Goal: Book appointment/travel/reservation

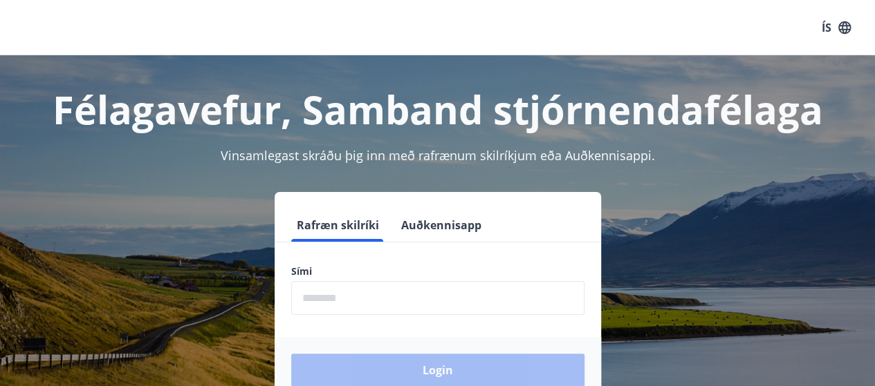
scroll to position [33, 0]
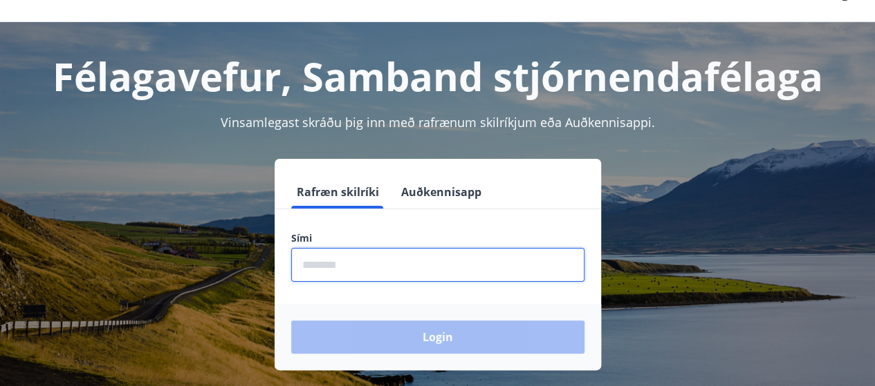
click at [411, 259] on input "phone" at bounding box center [437, 265] width 293 height 34
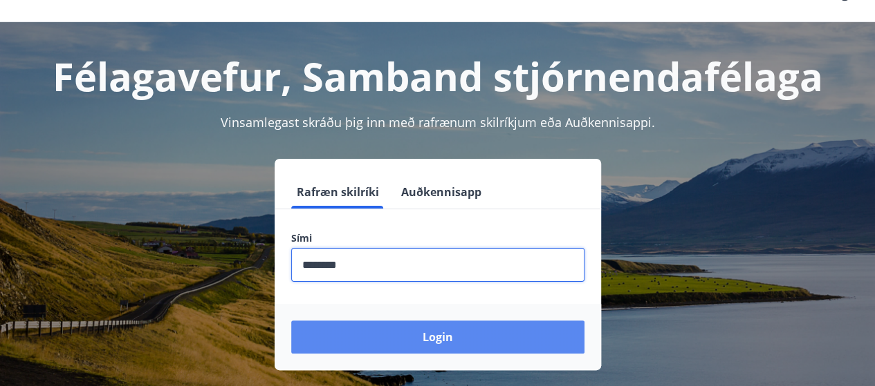
type input "********"
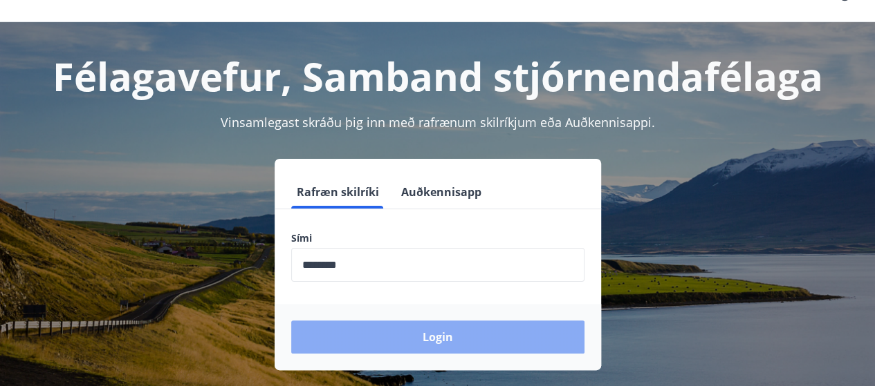
click at [418, 338] on button "Login" at bounding box center [437, 337] width 293 height 33
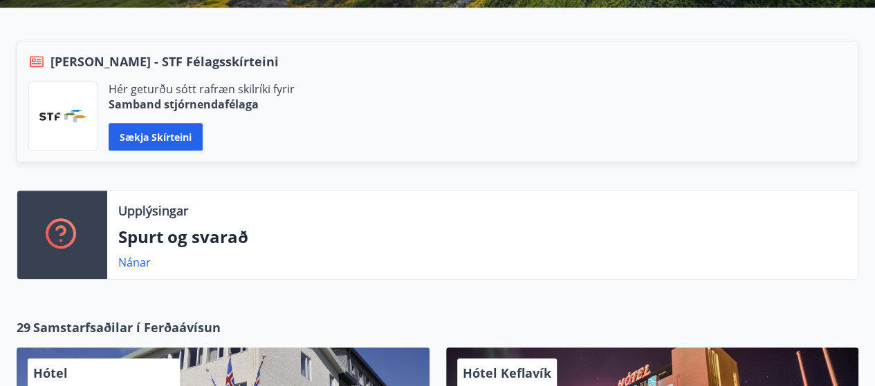
scroll to position [324, 0]
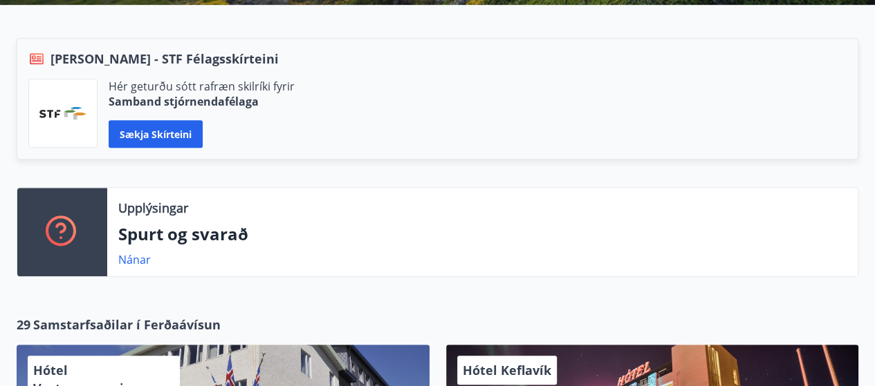
click at [57, 107] on img at bounding box center [62, 113] width 47 height 12
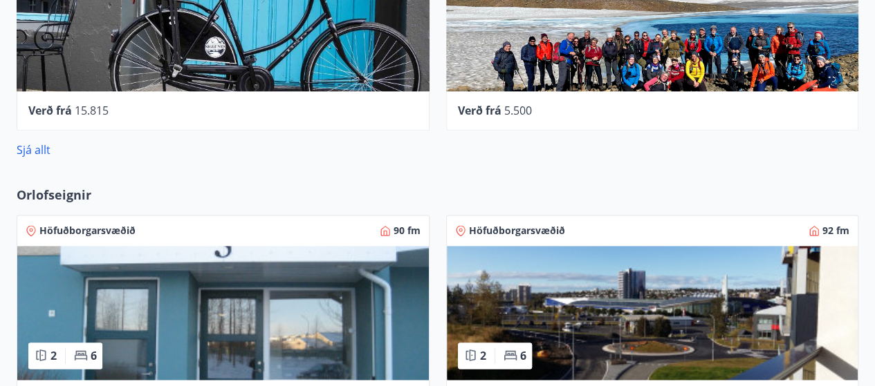
scroll to position [907, 0]
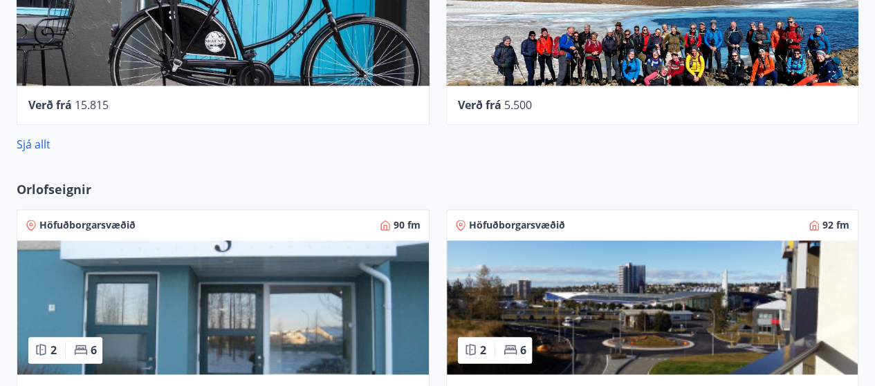
click at [66, 187] on span "Orlofseignir" at bounding box center [54, 189] width 75 height 18
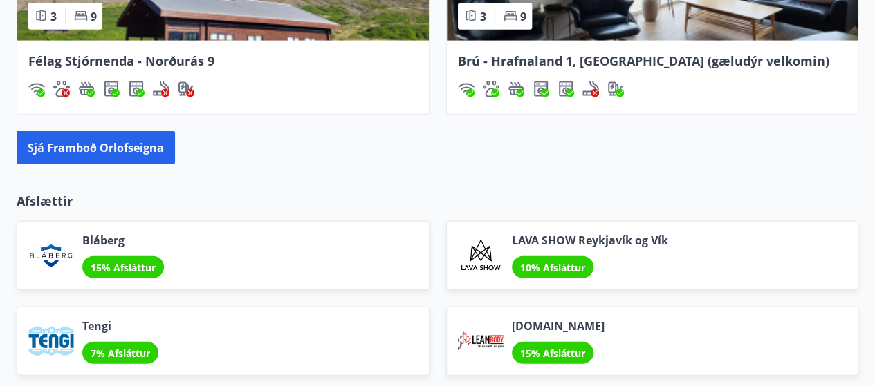
scroll to position [1500, 0]
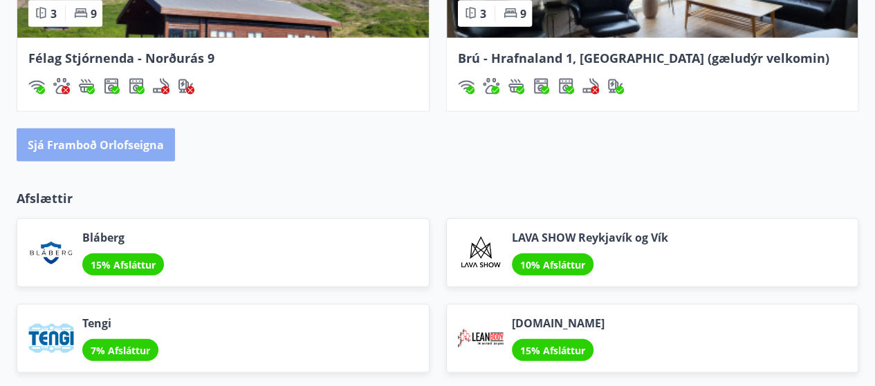
click at [153, 131] on button "Sjá framboð orlofseigna" at bounding box center [96, 145] width 158 height 33
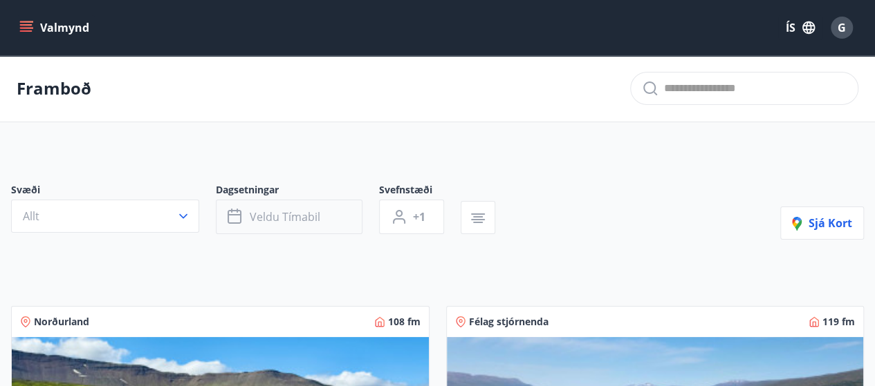
click at [241, 212] on icon "button" at bounding box center [234, 217] width 14 height 14
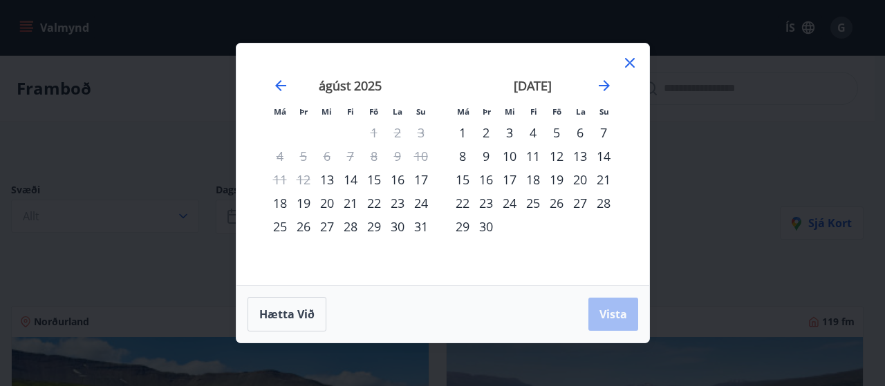
click at [377, 179] on div "15" at bounding box center [374, 180] width 24 height 24
click at [419, 181] on div "17" at bounding box center [421, 180] width 24 height 24
click at [611, 315] on span "Vista" at bounding box center [613, 314] width 28 height 15
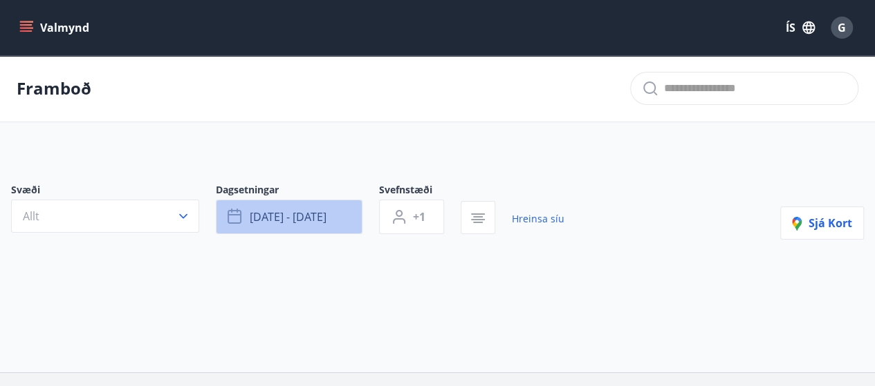
click at [302, 219] on span "[DATE] - [DATE]" at bounding box center [288, 216] width 77 height 15
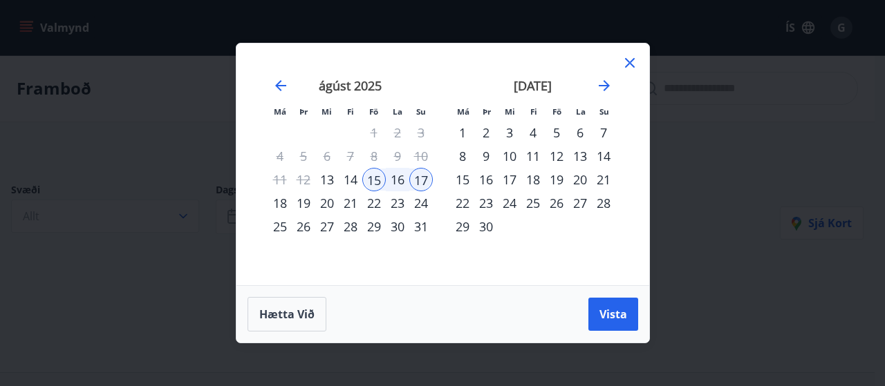
click at [483, 183] on div "16" at bounding box center [486, 180] width 24 height 24
click at [511, 183] on div "17" at bounding box center [510, 180] width 24 height 24
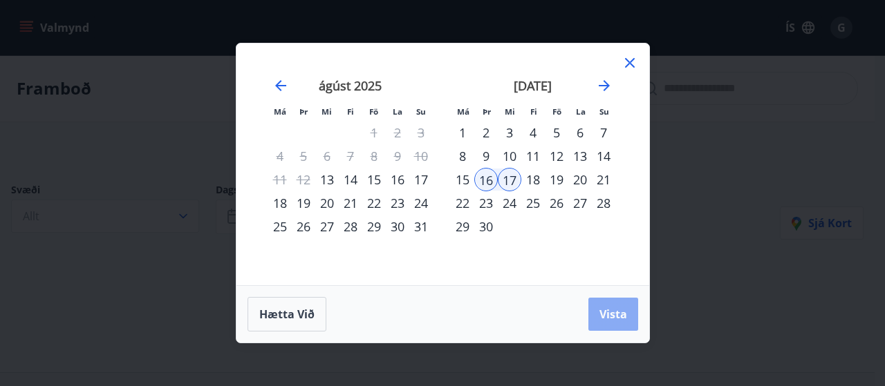
click at [607, 312] on span "Vista" at bounding box center [613, 314] width 28 height 15
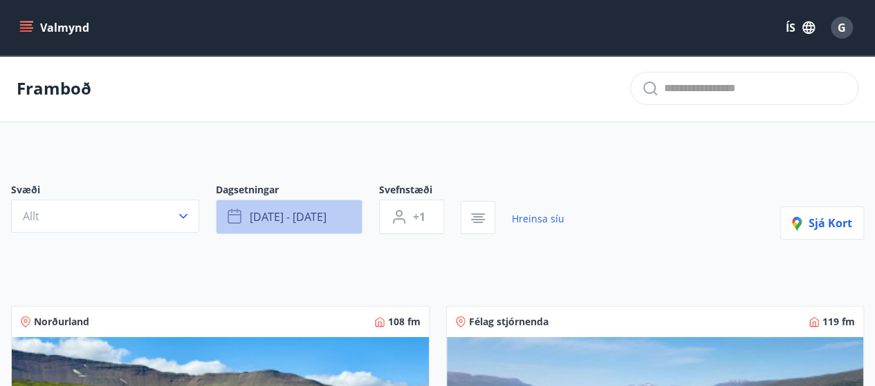
click at [231, 220] on icon "button" at bounding box center [235, 217] width 17 height 17
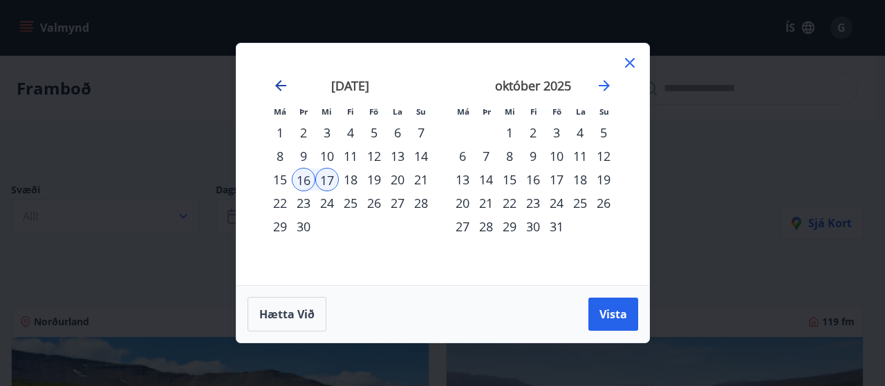
click at [282, 84] on icon "Move backward to switch to the previous month." at bounding box center [280, 85] width 17 height 17
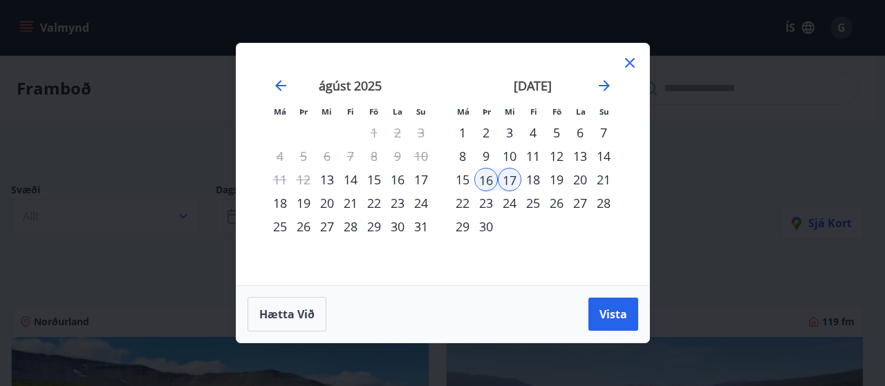
click at [398, 179] on div "16" at bounding box center [398, 180] width 24 height 24
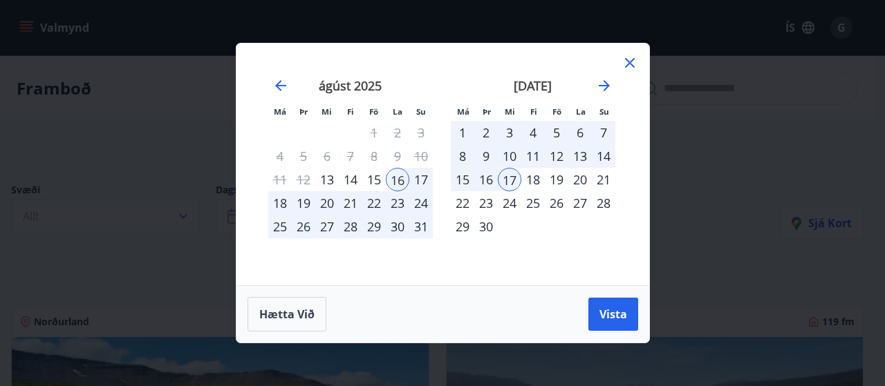
click at [422, 184] on div "17" at bounding box center [421, 180] width 24 height 24
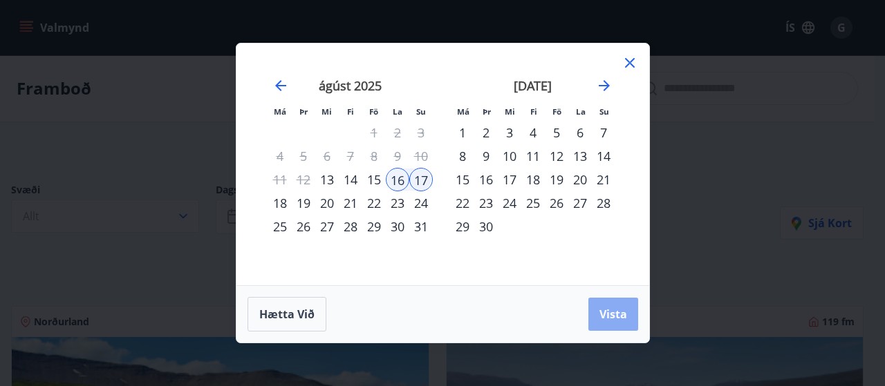
click at [611, 316] on span "Vista" at bounding box center [613, 314] width 28 height 15
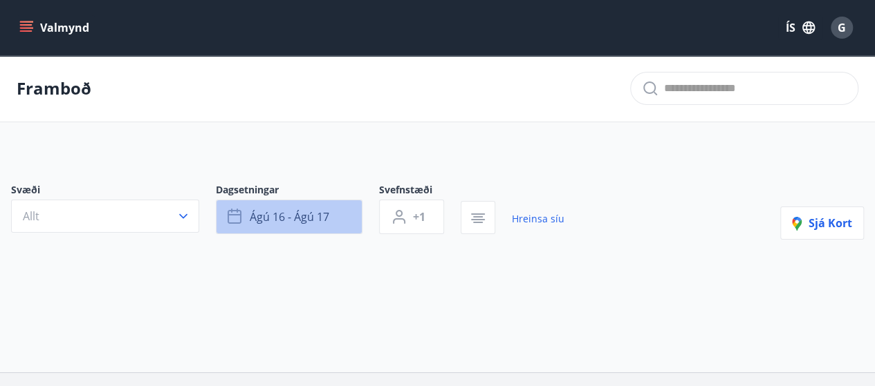
click at [243, 216] on icon "button" at bounding box center [235, 217] width 17 height 17
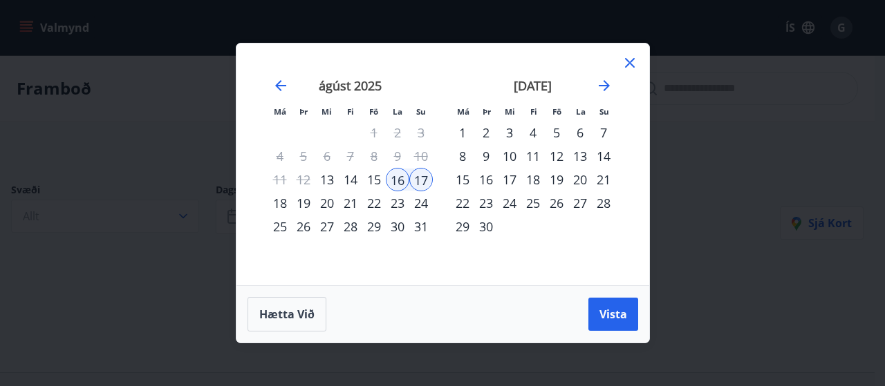
click at [377, 181] on div "15" at bounding box center [374, 180] width 24 height 24
click at [285, 194] on div "18" at bounding box center [280, 204] width 24 height 24
click at [616, 321] on span "Vista" at bounding box center [613, 314] width 28 height 15
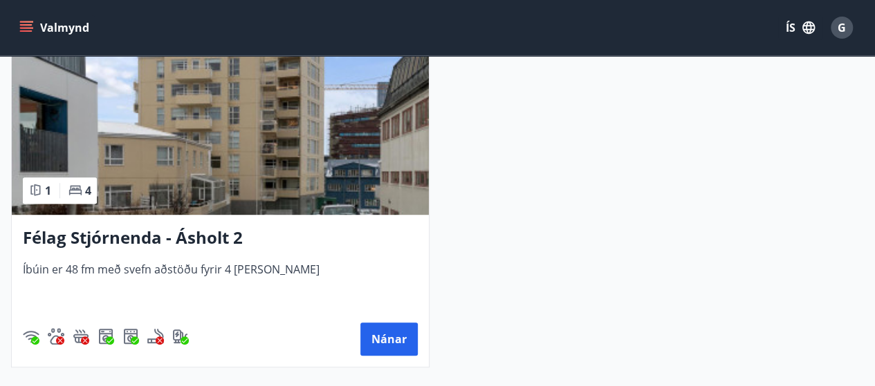
scroll to position [291, 0]
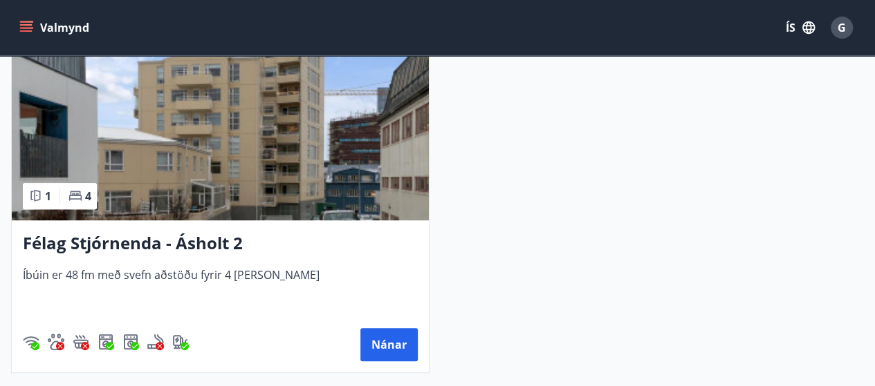
click at [301, 204] on img at bounding box center [220, 133] width 417 height 174
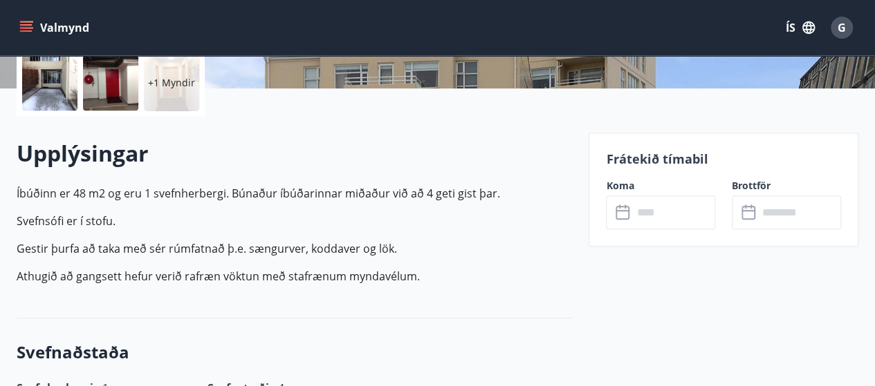
scroll to position [365, 0]
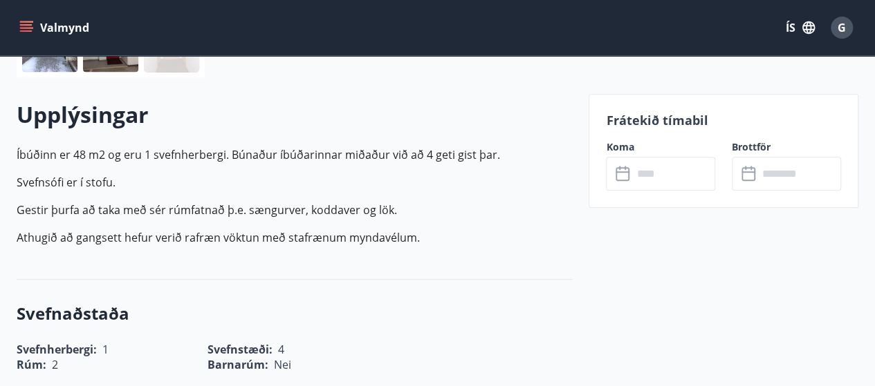
click at [623, 178] on icon at bounding box center [623, 174] width 17 height 17
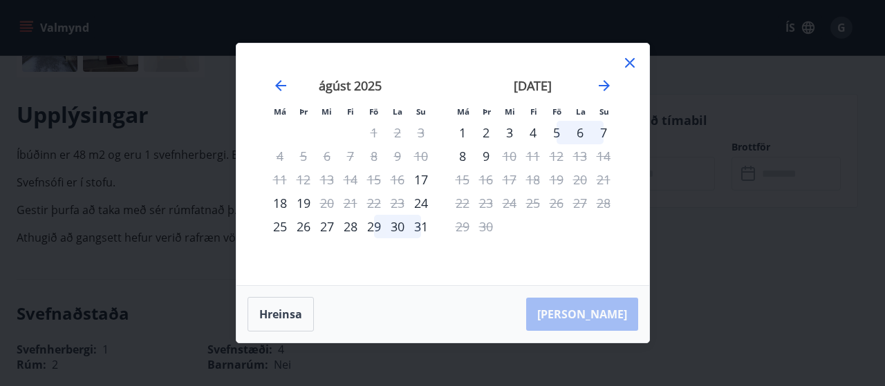
click at [624, 67] on icon at bounding box center [630, 63] width 17 height 17
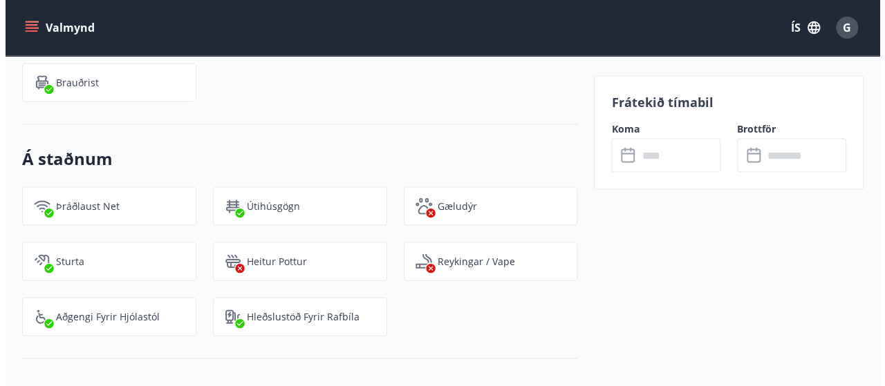
scroll to position [0, 0]
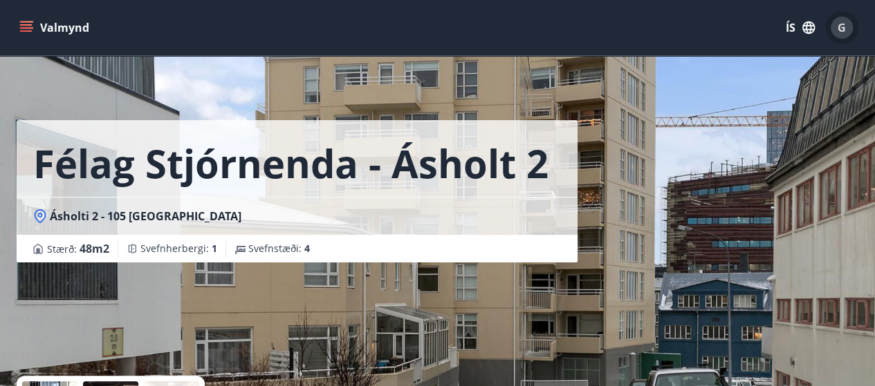
click at [851, 26] on div "G" at bounding box center [841, 28] width 22 height 22
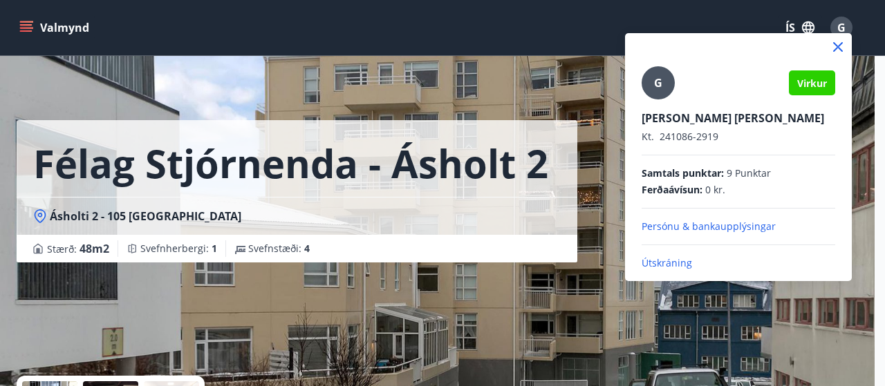
click at [682, 258] on p "Útskráning" at bounding box center [739, 263] width 194 height 14
